Goal: Task Accomplishment & Management: Manage account settings

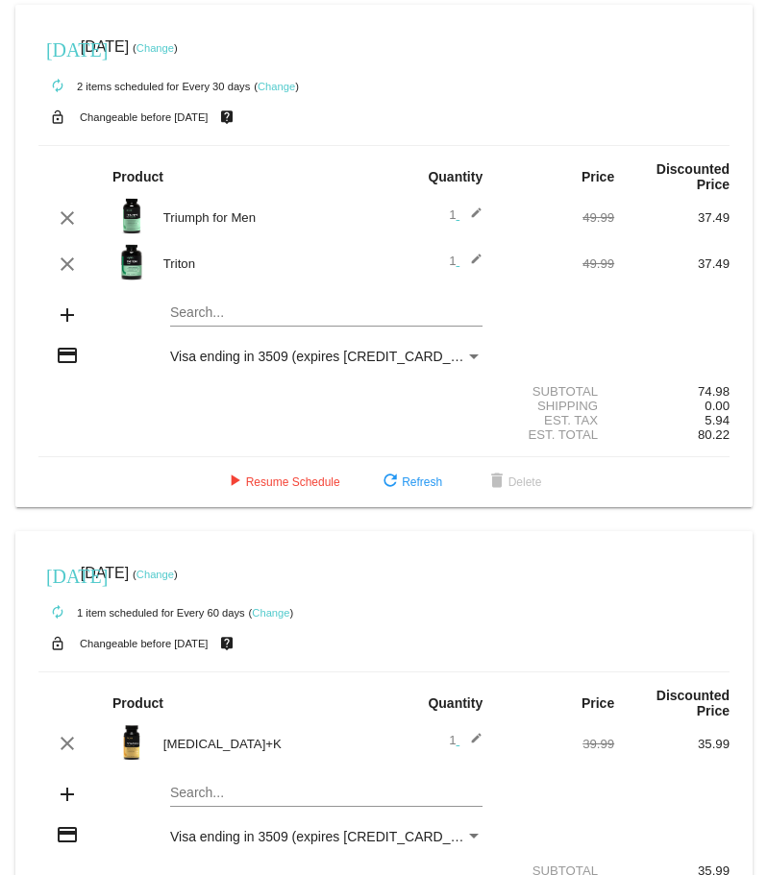
click at [465, 361] on div "Payment Method" at bounding box center [473, 356] width 17 height 15
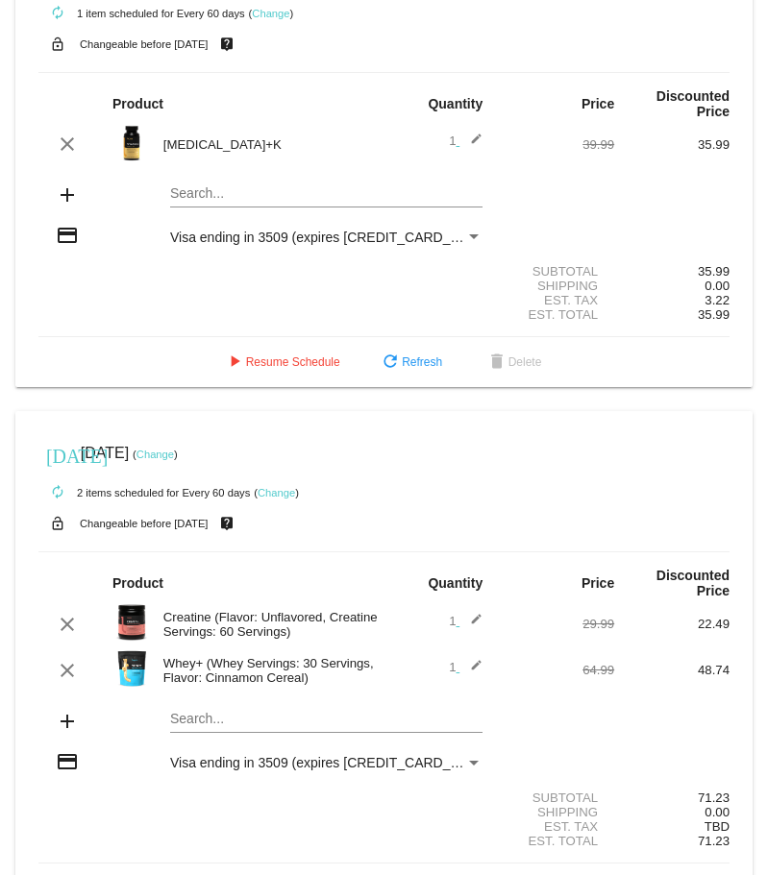
scroll to position [566, 0]
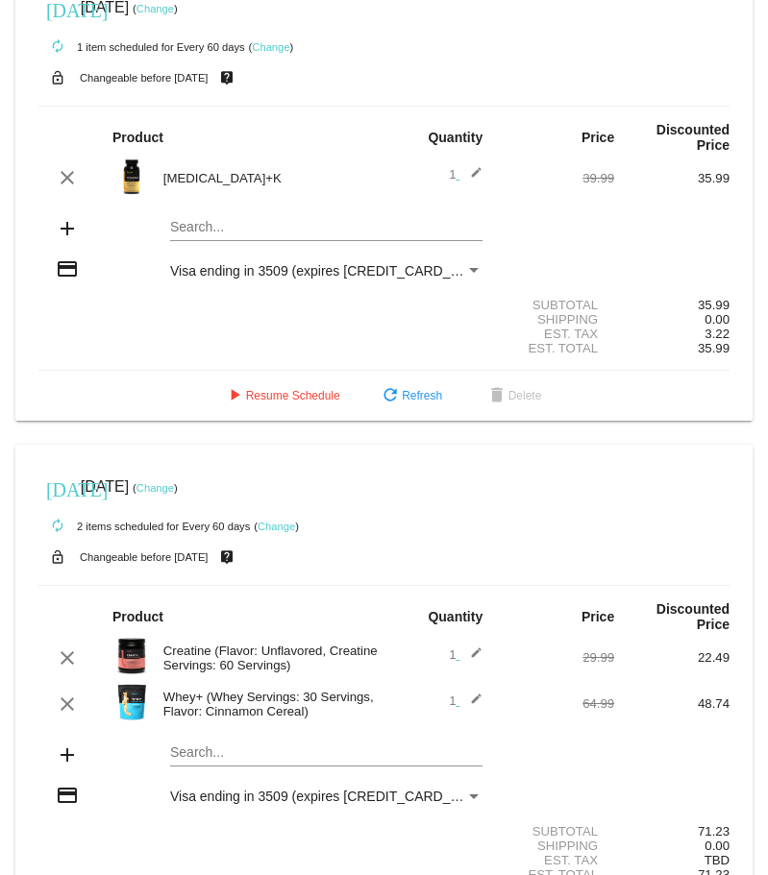
click at [174, 487] on link "Change" at bounding box center [154, 488] width 37 height 12
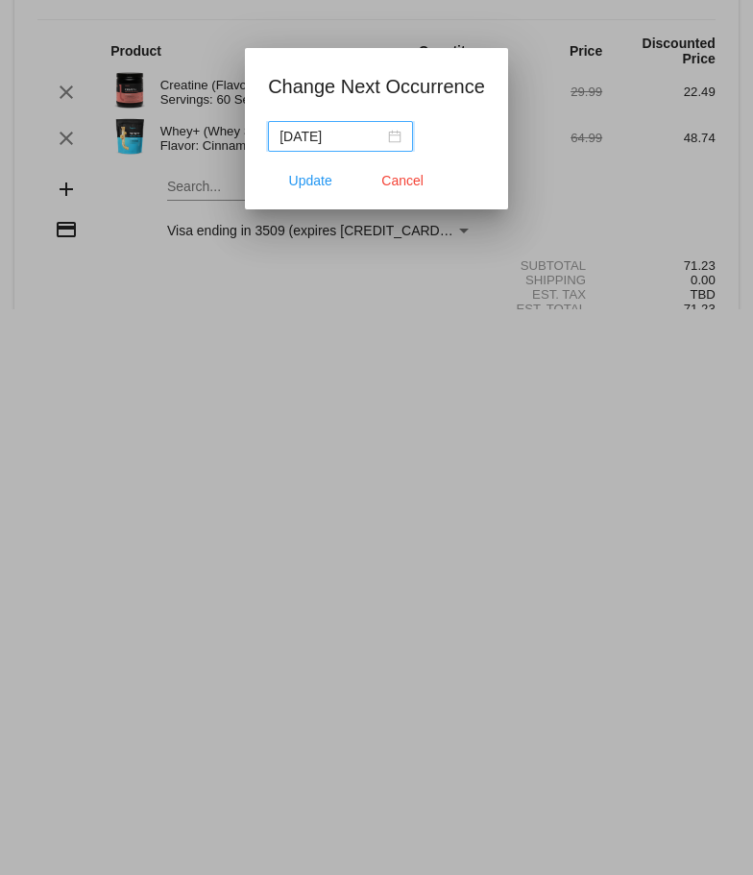
click at [395, 138] on div "2025-11-07" at bounding box center [341, 136] width 122 height 21
click at [474, 358] on div at bounding box center [376, 437] width 753 height 875
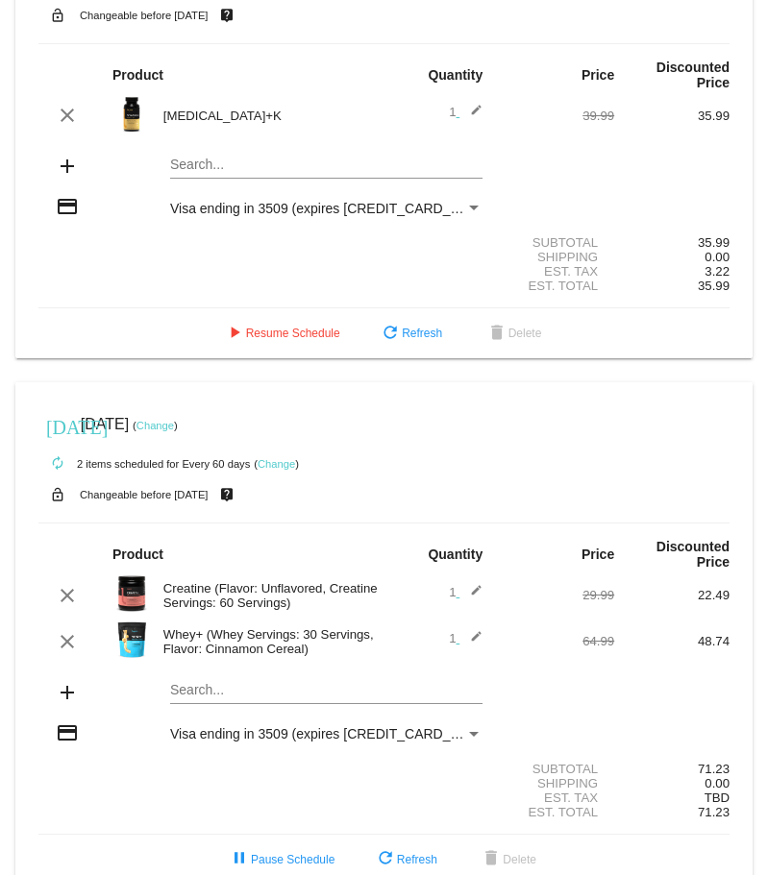
scroll to position [662, 0]
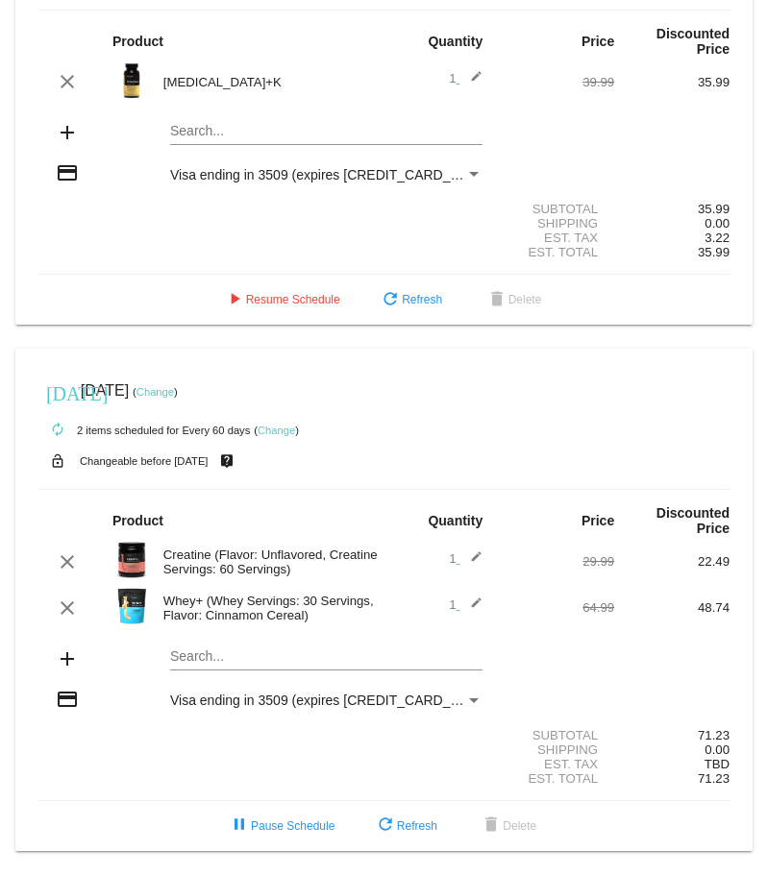
click at [174, 396] on link "Change" at bounding box center [154, 392] width 37 height 12
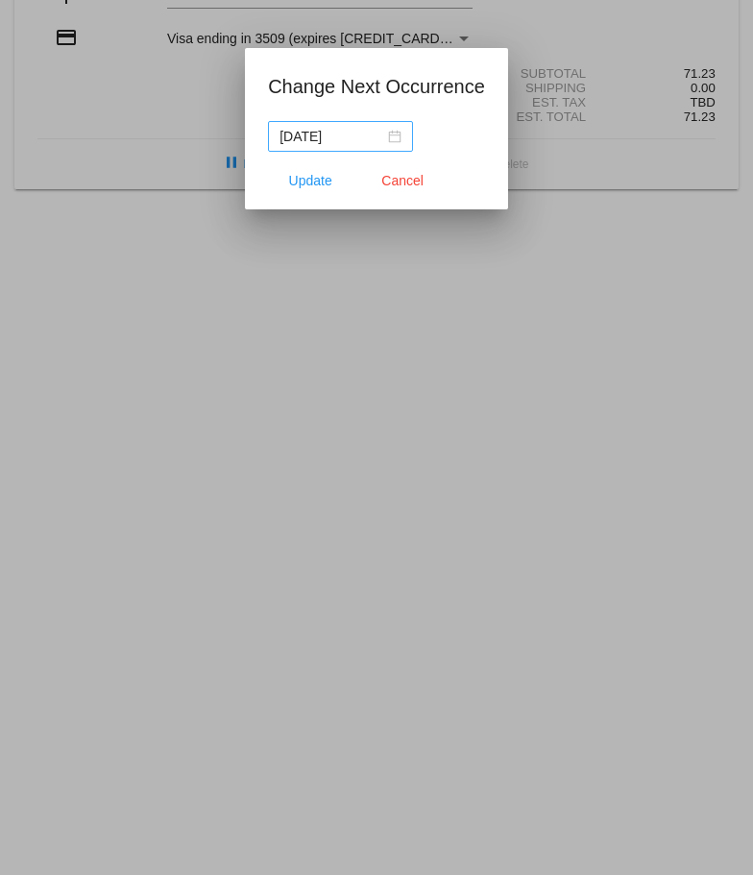
click at [388, 137] on div "2025-11-07" at bounding box center [341, 136] width 122 height 21
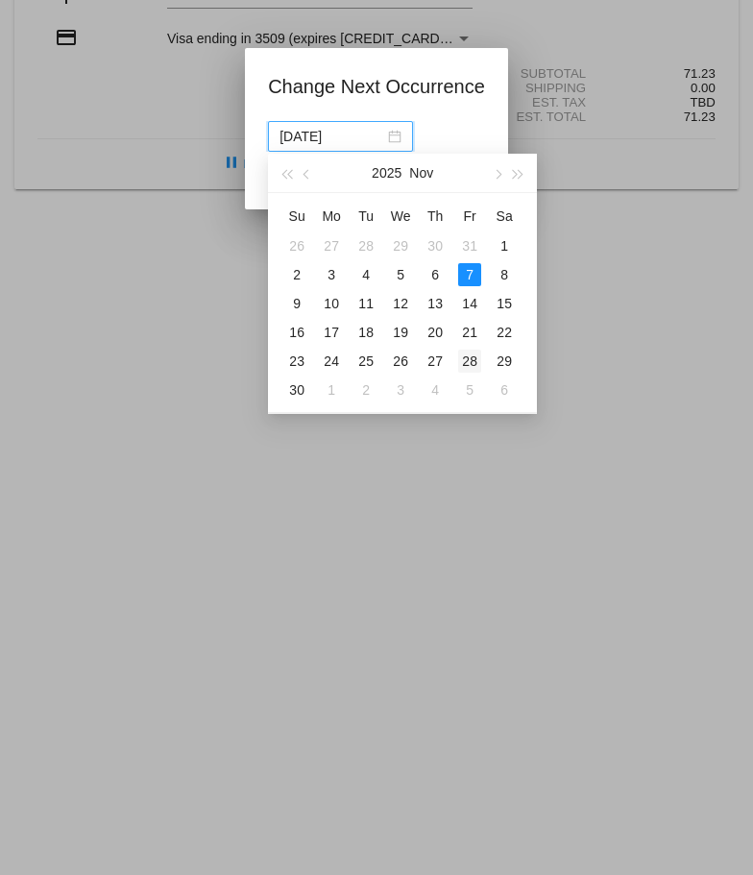
click at [468, 360] on div "28" at bounding box center [469, 361] width 23 height 23
type input "2025-11-28"
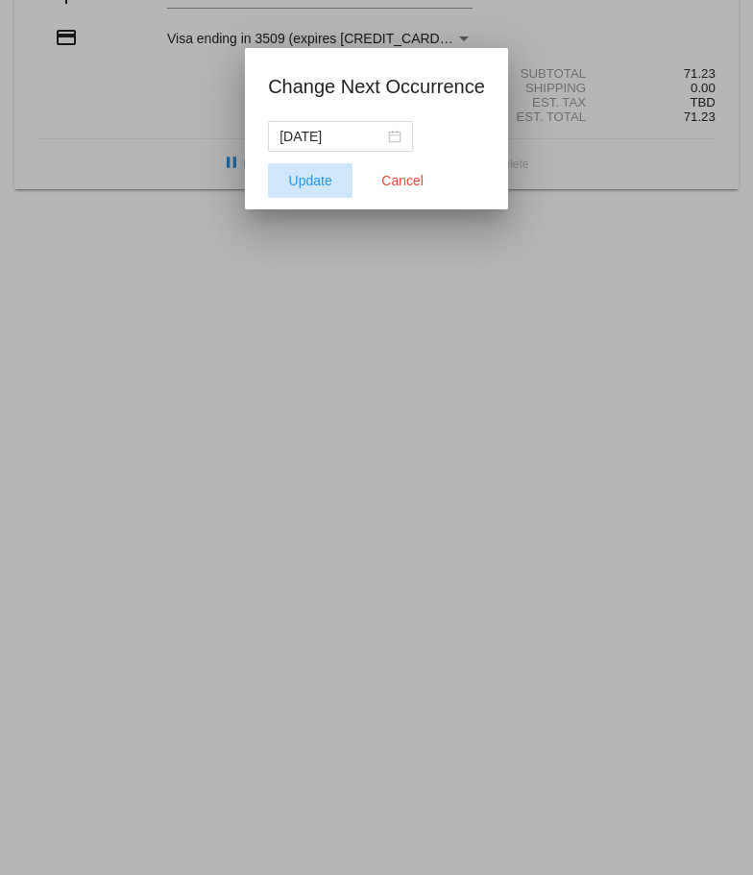
click at [315, 183] on span "Update" at bounding box center [310, 180] width 43 height 15
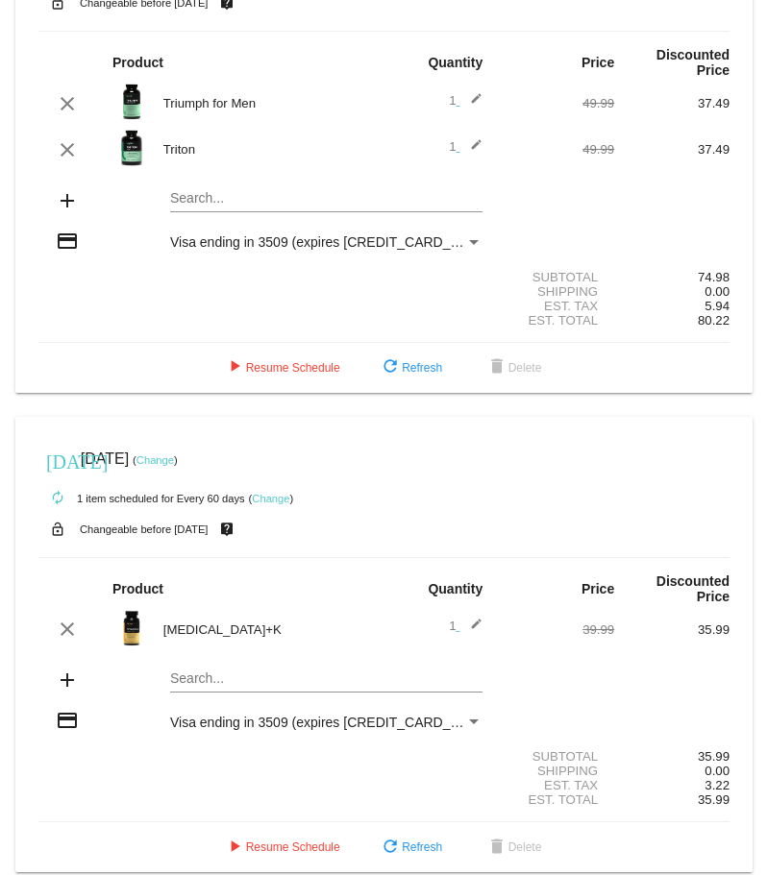
scroll to position [86, 0]
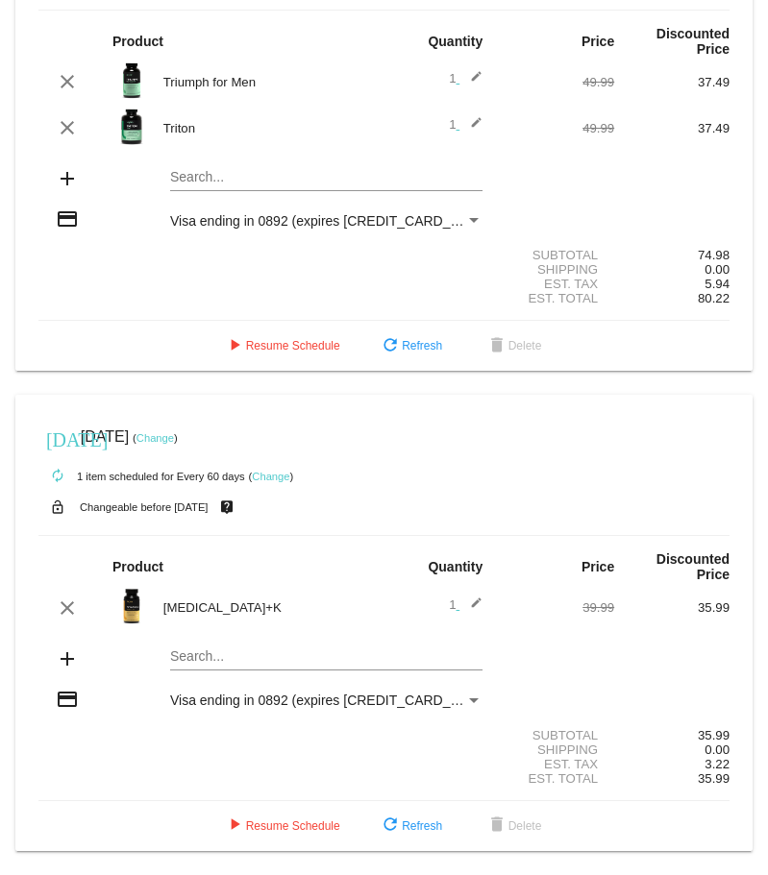
scroll to position [278, 0]
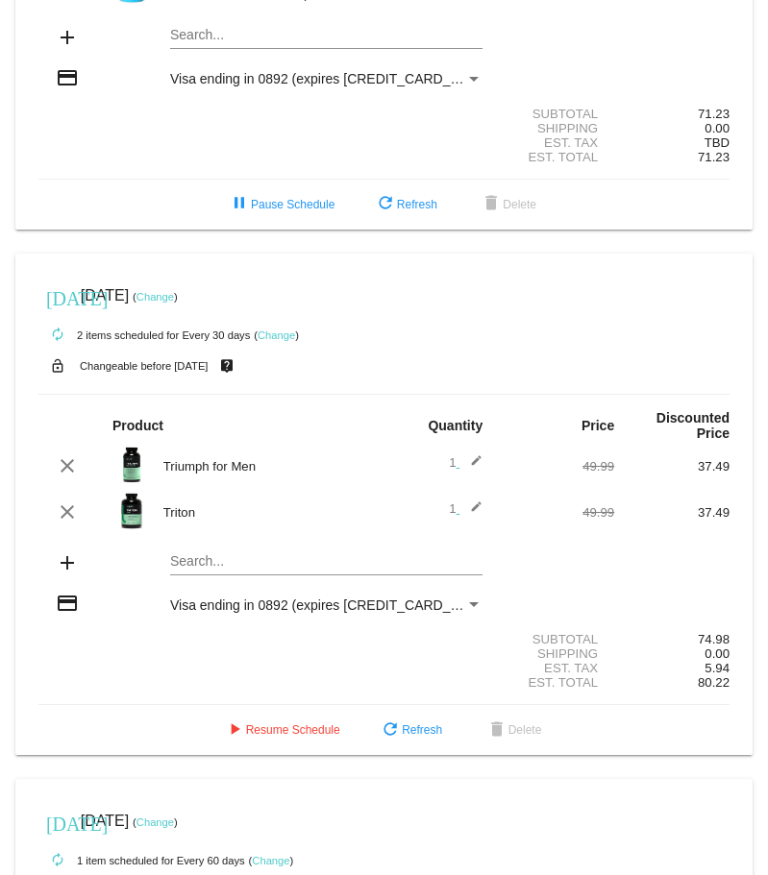
click at [174, 298] on link "Change" at bounding box center [154, 297] width 37 height 12
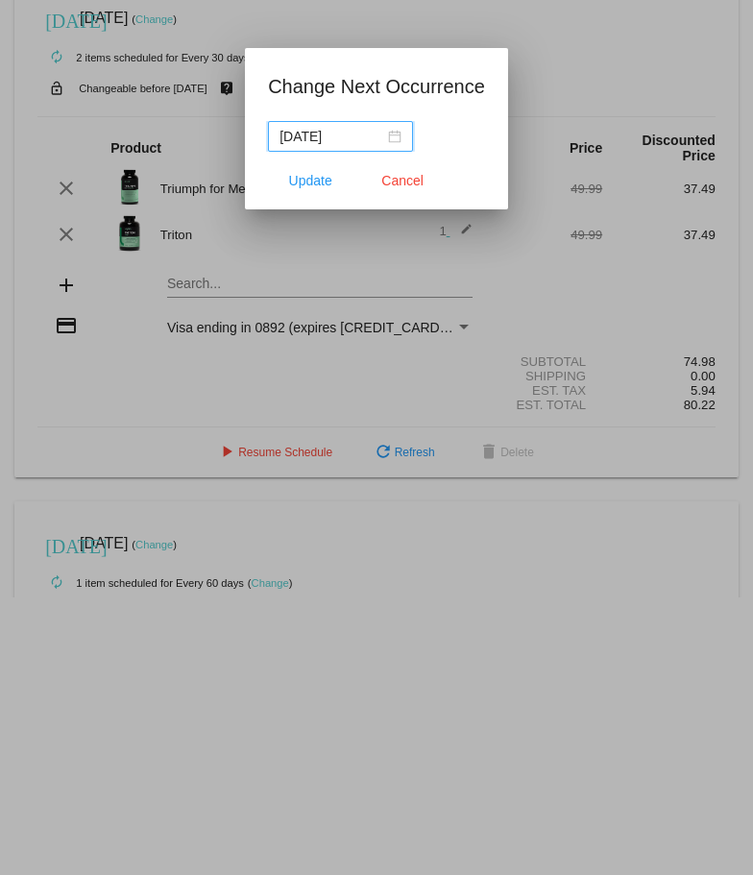
click at [396, 134] on div "2025-10-01" at bounding box center [341, 136] width 122 height 21
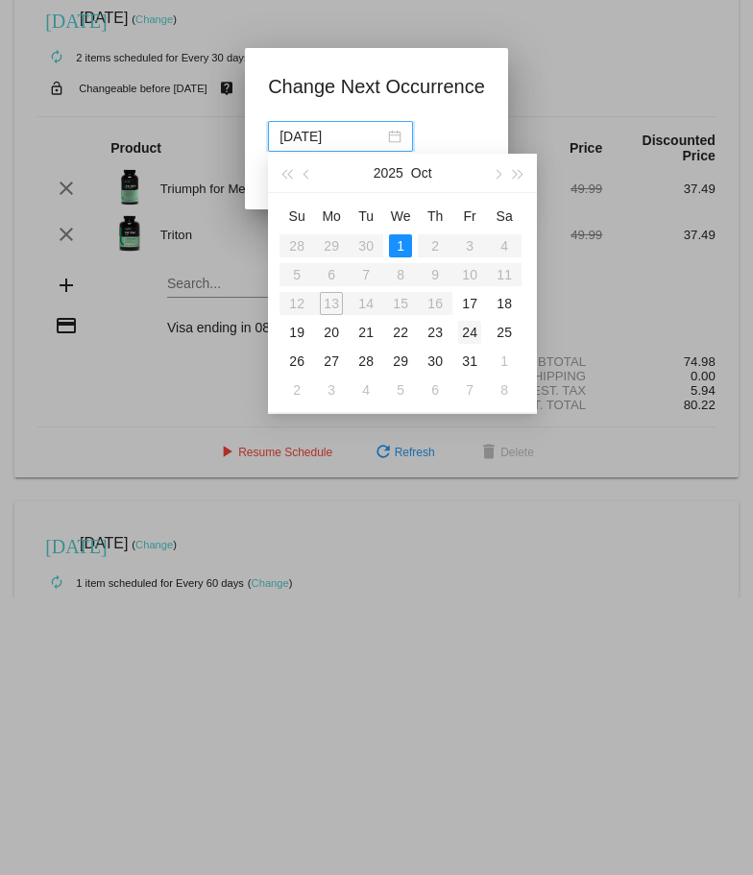
click at [472, 333] on div "24" at bounding box center [469, 332] width 23 height 23
type input "2025-10-24"
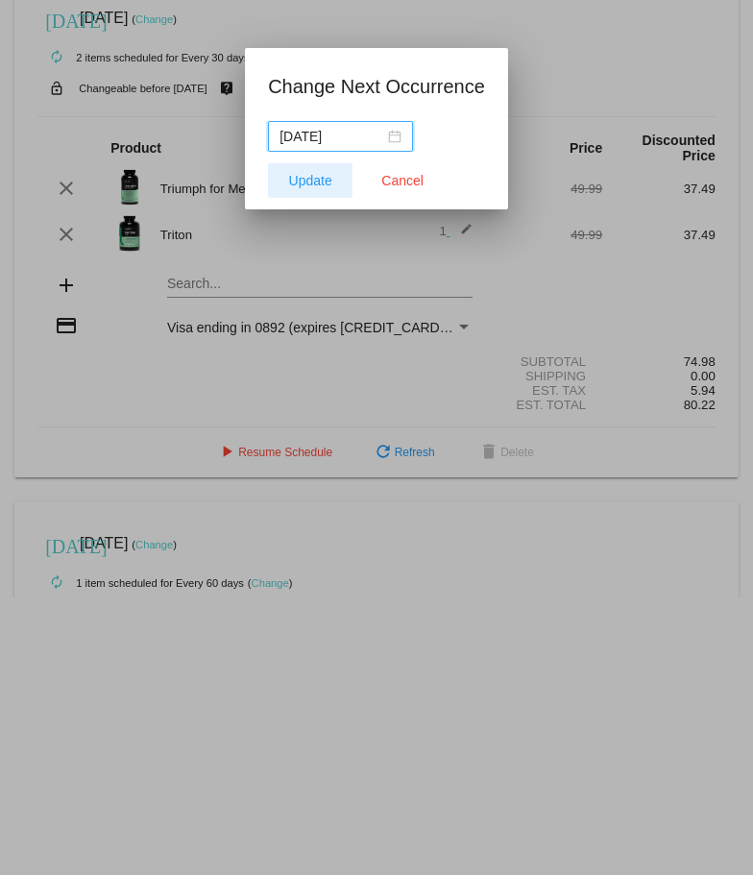
click at [312, 175] on span "Update" at bounding box center [310, 180] width 43 height 15
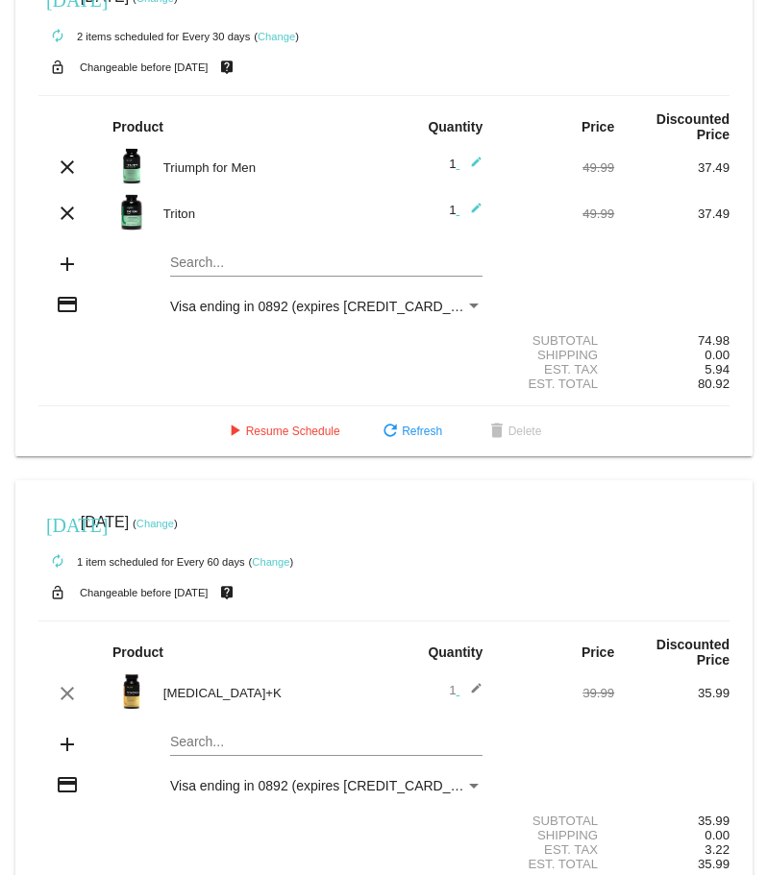
scroll to position [662, 0]
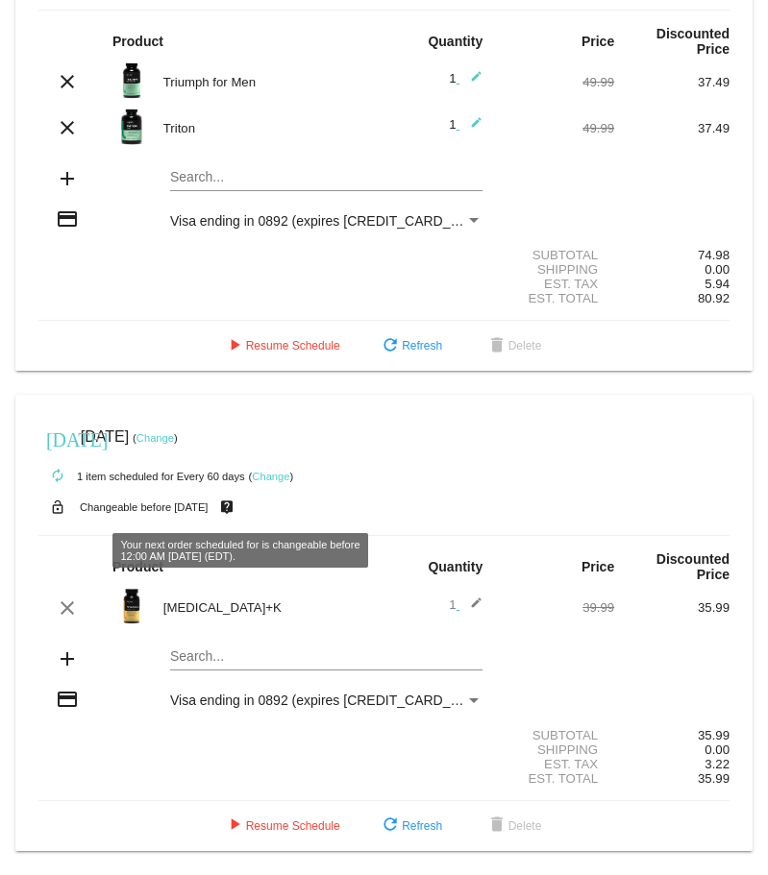
click at [174, 443] on link "Change" at bounding box center [154, 438] width 37 height 12
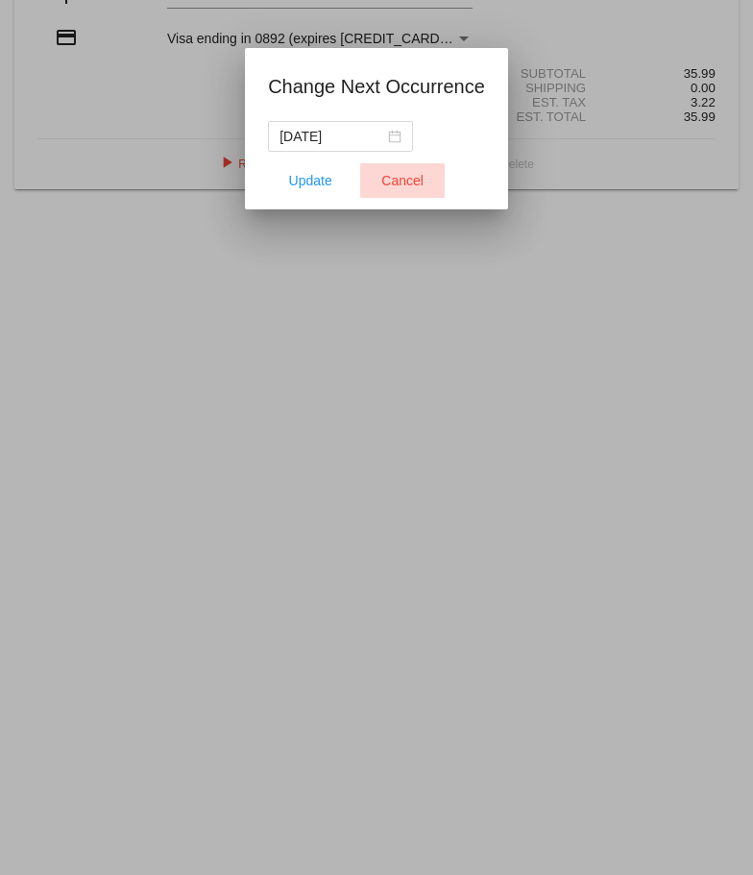
click at [398, 181] on span "Cancel" at bounding box center [402, 180] width 42 height 15
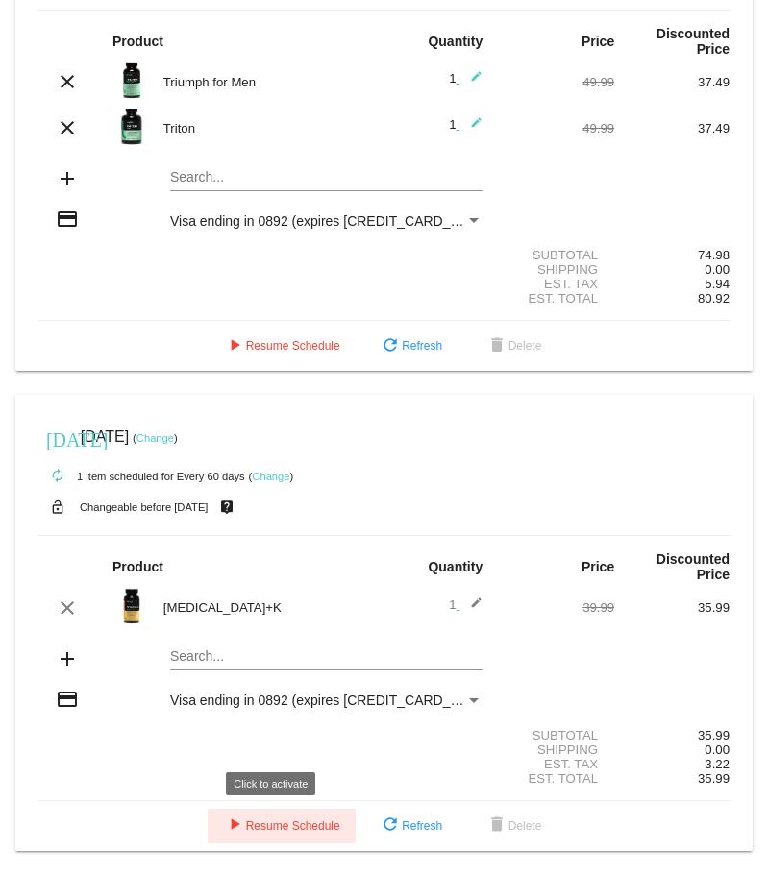
click at [264, 575] on span "play_arrow Resume Schedule" at bounding box center [281, 825] width 117 height 13
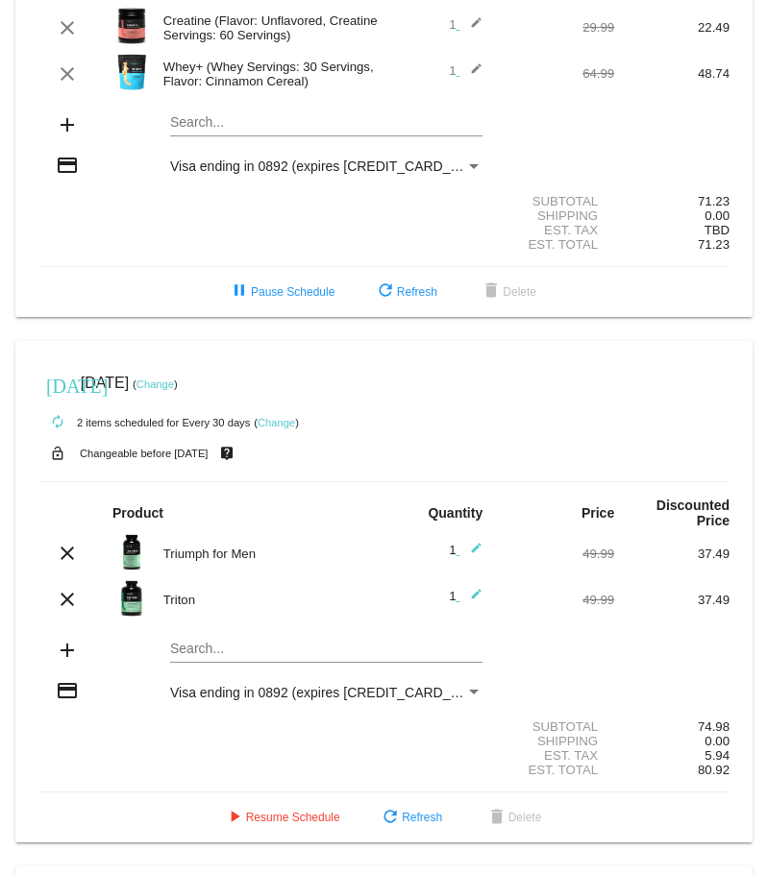
scroll to position [223, 0]
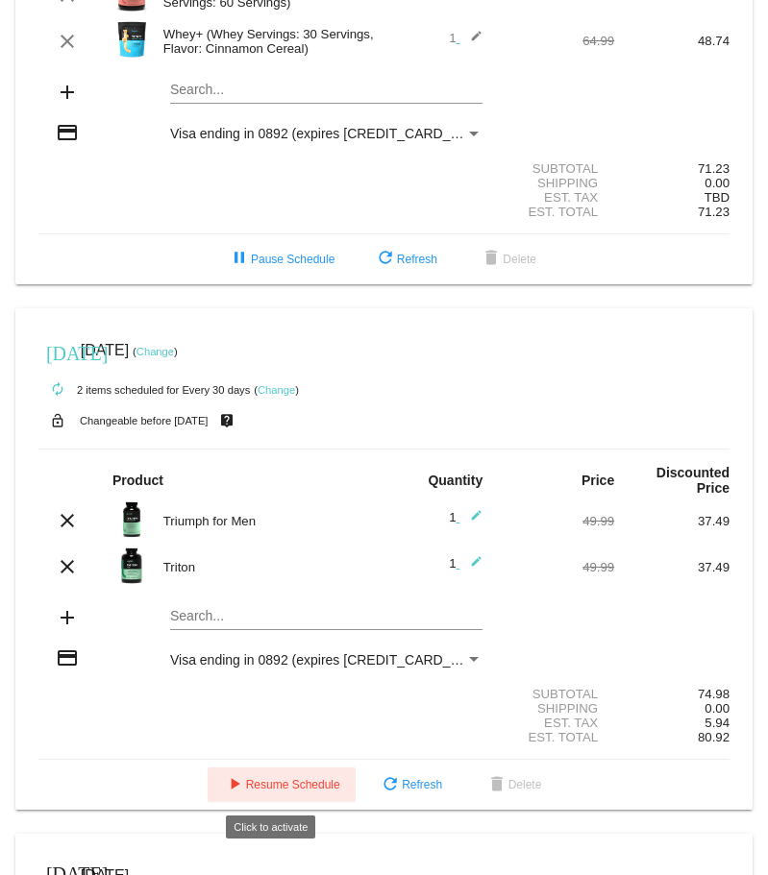
click at [250, 575] on span "play_arrow Resume Schedule" at bounding box center [281, 784] width 117 height 13
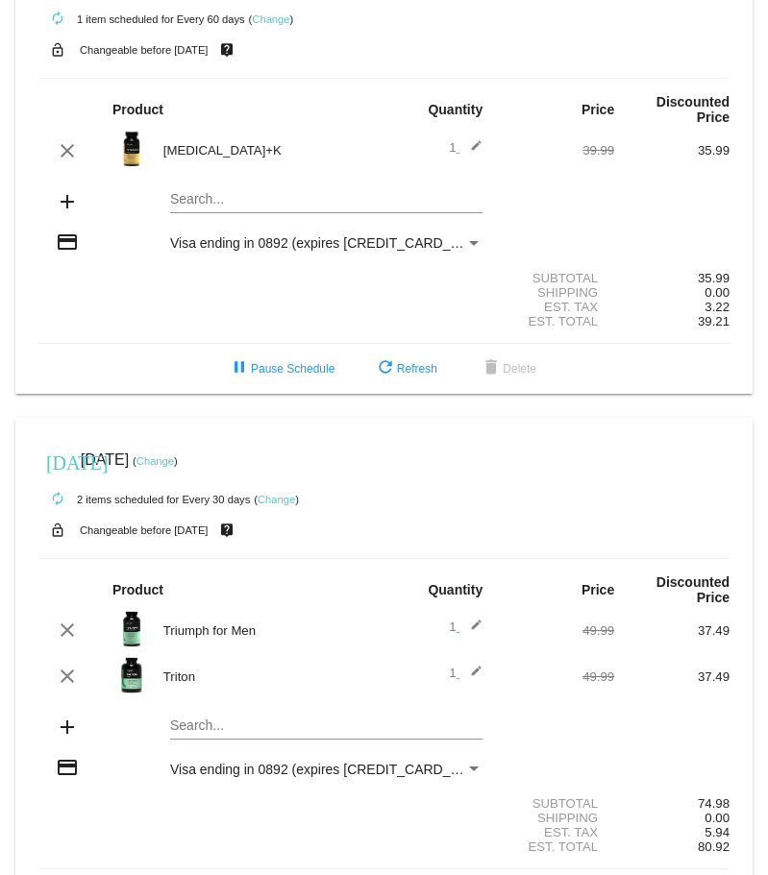
scroll to position [96, 0]
